Goal: Obtain resource: Obtain resource

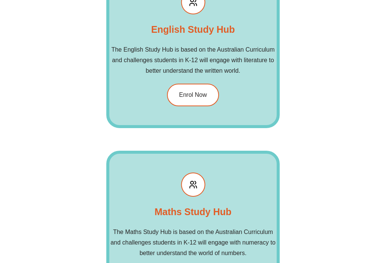
scroll to position [1418, 0]
click at [209, 213] on h2 "Maths Study Hub" at bounding box center [192, 211] width 77 height 15
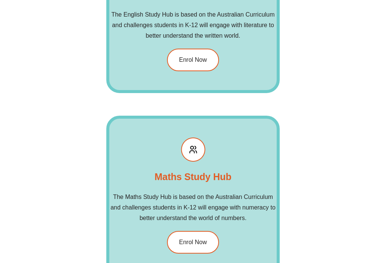
scroll to position [1515, 0]
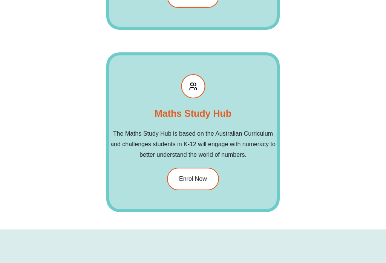
click at [240, 135] on h2 "The Maths Study Hub is based on the Australian Curriculum and challenges studen…" at bounding box center [193, 145] width 168 height 32
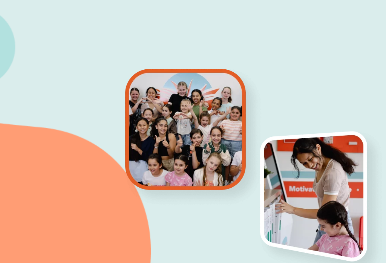
scroll to position [0, 0]
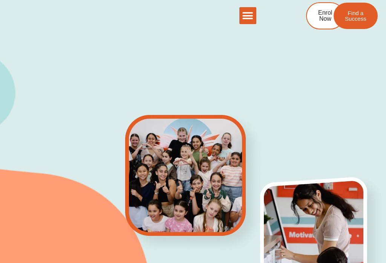
click at [252, 22] on div "Menu Toggle" at bounding box center [247, 15] width 17 height 17
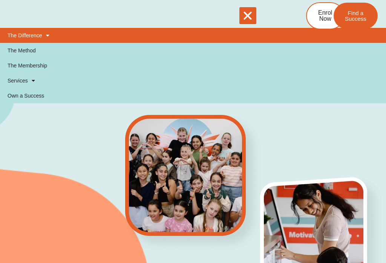
click at [45, 33] on span at bounding box center [45, 35] width 7 height 13
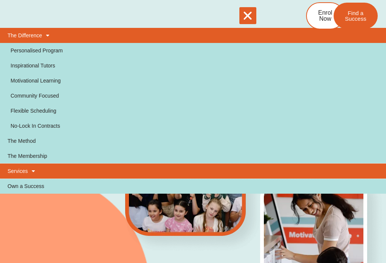
click at [37, 171] on link "Services" at bounding box center [193, 170] width 386 height 15
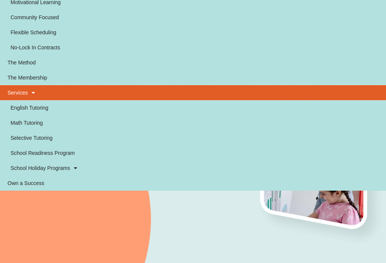
scroll to position [79, 0]
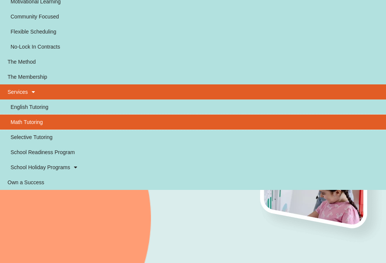
click at [37, 122] on link "Math Tutoring" at bounding box center [193, 121] width 386 height 15
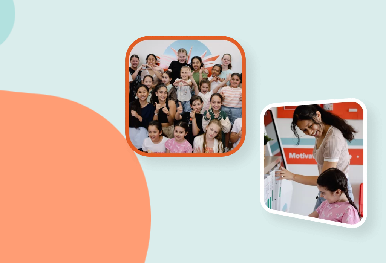
scroll to position [91, 0]
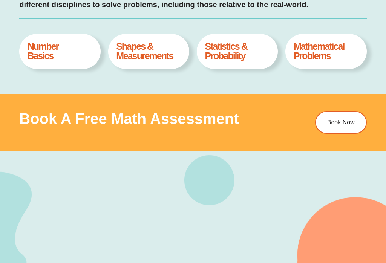
scroll to position [417, 0]
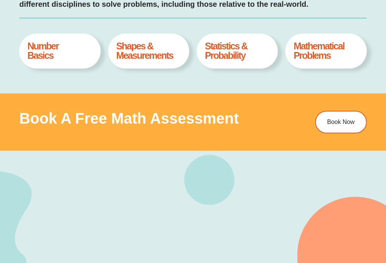
click at [333, 49] on h4 "Mathematical Problems" at bounding box center [325, 51] width 65 height 19
click at [320, 55] on h4 "Mathematical Problems" at bounding box center [325, 51] width 65 height 19
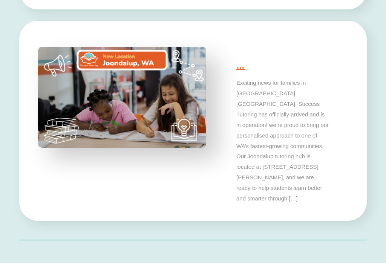
scroll to position [2222, 0]
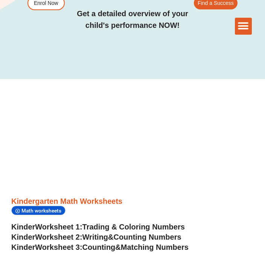
scroll to position [219, 0]
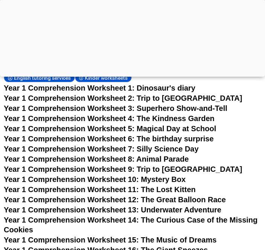
scroll to position [969, 0]
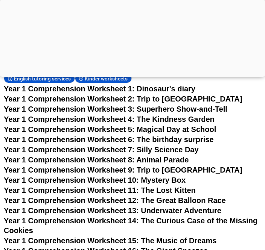
click at [172, 103] on span "Year 1 Comprehension Worksheet 2: Trip to [GEOGRAPHIC_DATA]" at bounding box center [123, 99] width 238 height 8
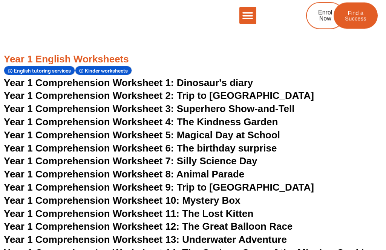
scroll to position [929, 0]
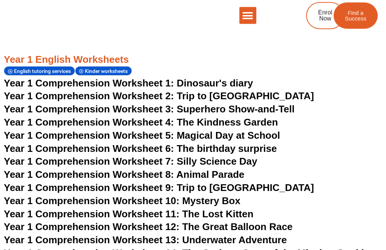
click at [244, 91] on span "Year 1 Comprehension Worksheet 2: Trip to [GEOGRAPHIC_DATA]" at bounding box center [159, 96] width 310 height 11
